Goal: Download file/media

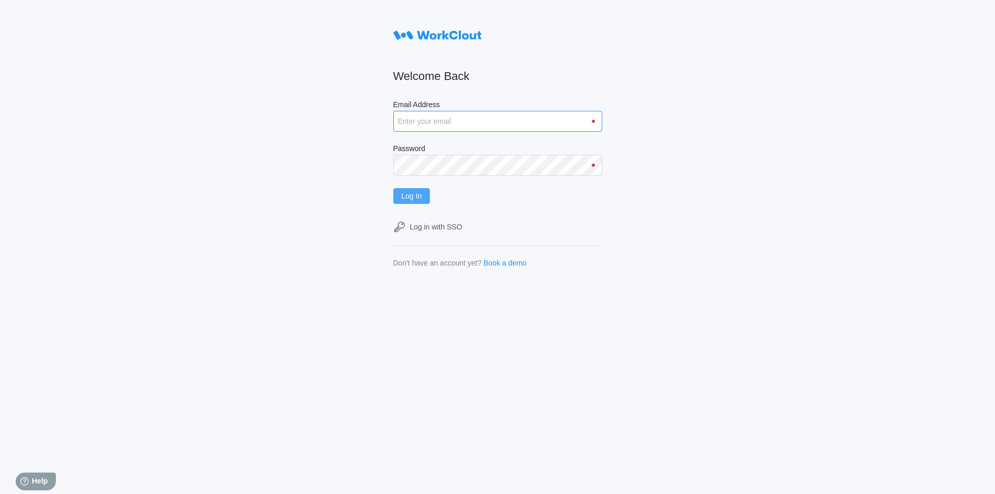
type input "[EMAIL_ADDRESS][DOMAIN_NAME]"
click at [430, 188] on button "Log In" at bounding box center [411, 196] width 37 height 16
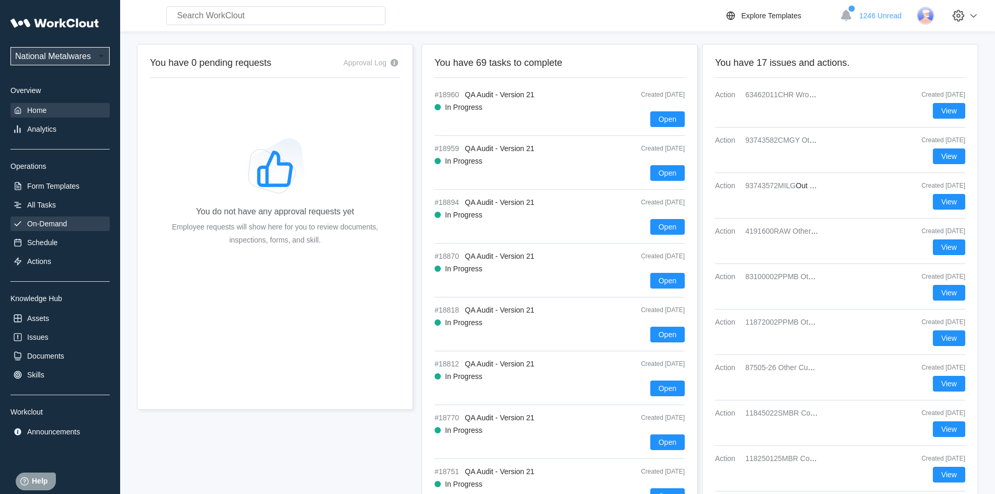
click at [60, 220] on div "On-Demand" at bounding box center [47, 223] width 40 height 8
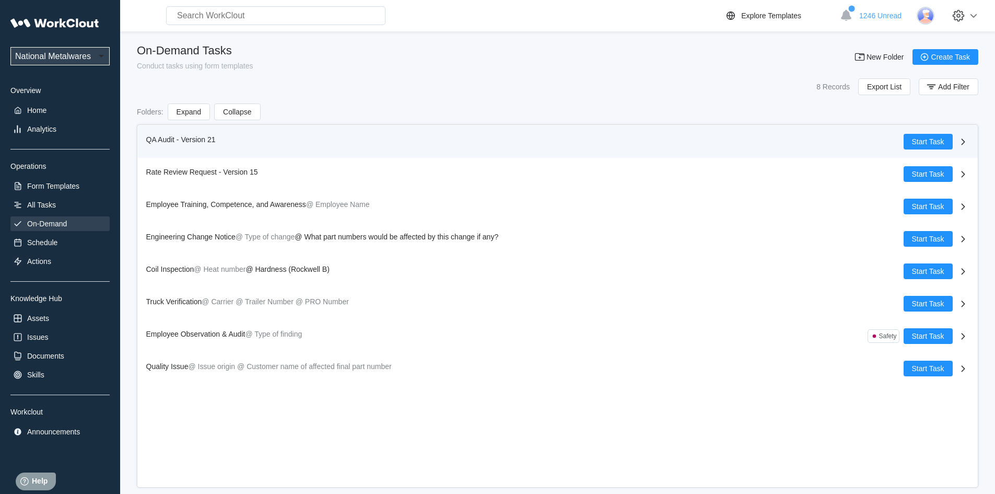
click at [163, 137] on span "QA Audit - Version 21" at bounding box center [180, 139] width 69 height 8
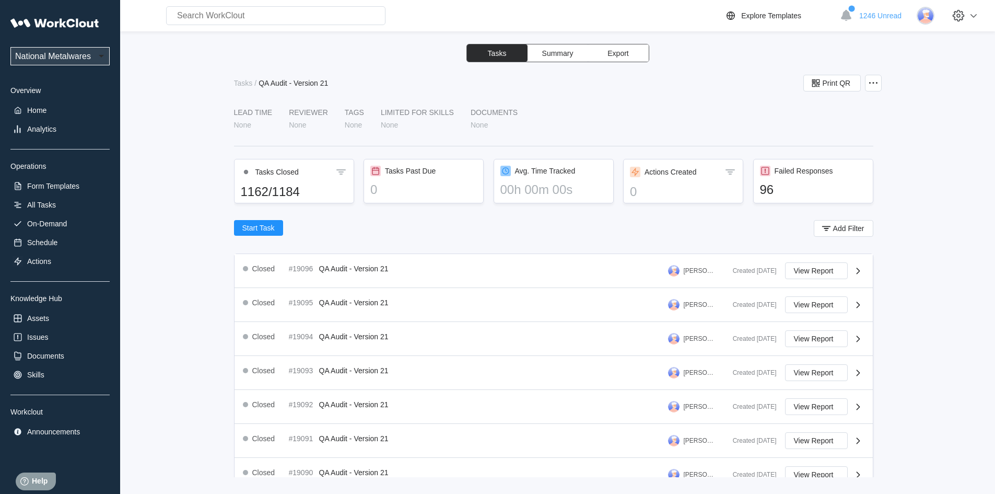
click at [623, 54] on span "Export" at bounding box center [617, 53] width 21 height 7
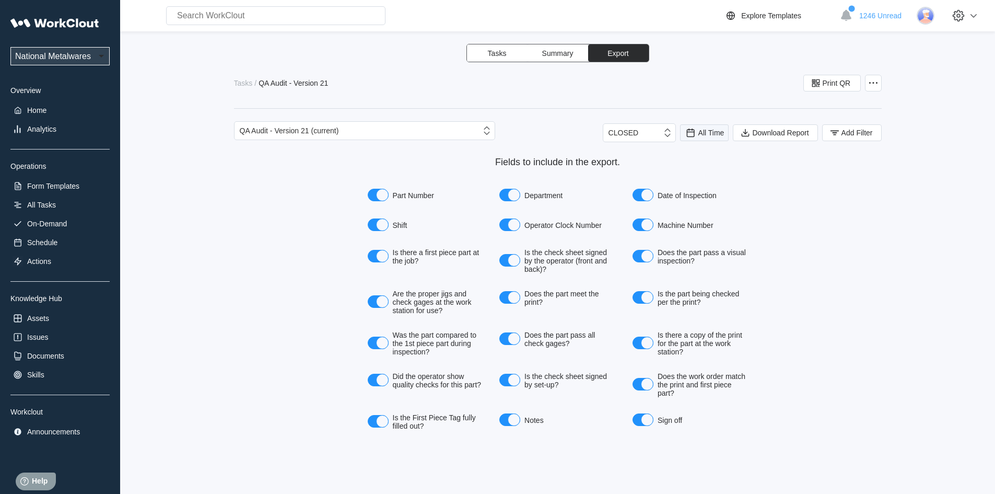
click at [711, 135] on span "All Time" at bounding box center [711, 132] width 26 height 8
drag, startPoint x: 691, startPoint y: 169, endPoint x: 886, endPoint y: 138, distance: 197.8
click at [694, 169] on div "Last day" at bounding box center [690, 171] width 28 height 8
click at [831, 131] on rect "button" at bounding box center [834, 130] width 9 height 1
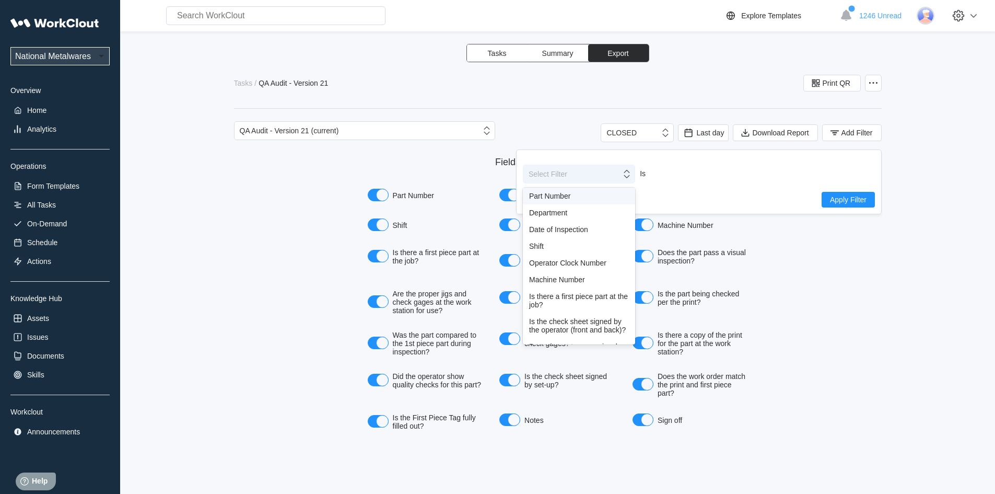
click at [625, 178] on icon at bounding box center [626, 173] width 11 height 11
click at [536, 242] on div "Shift" at bounding box center [579, 246] width 100 height 8
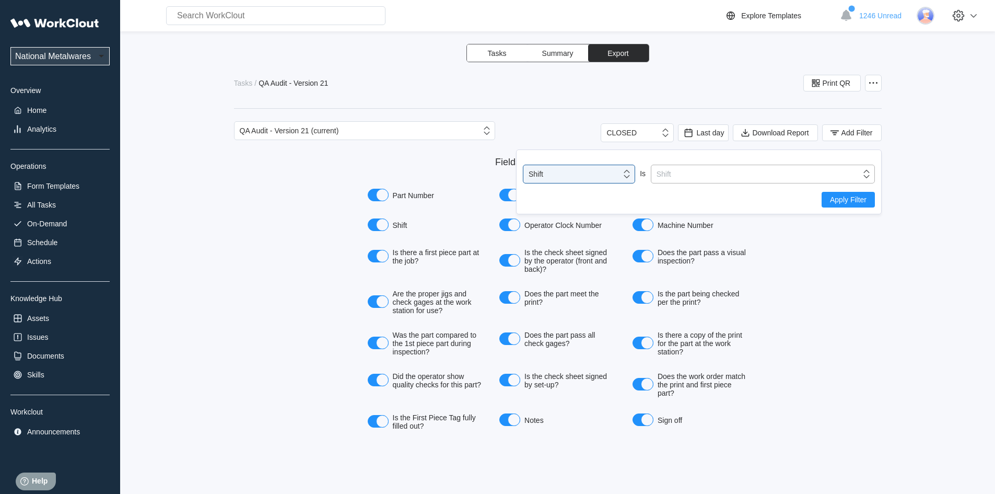
click at [871, 177] on icon at bounding box center [866, 173] width 11 height 11
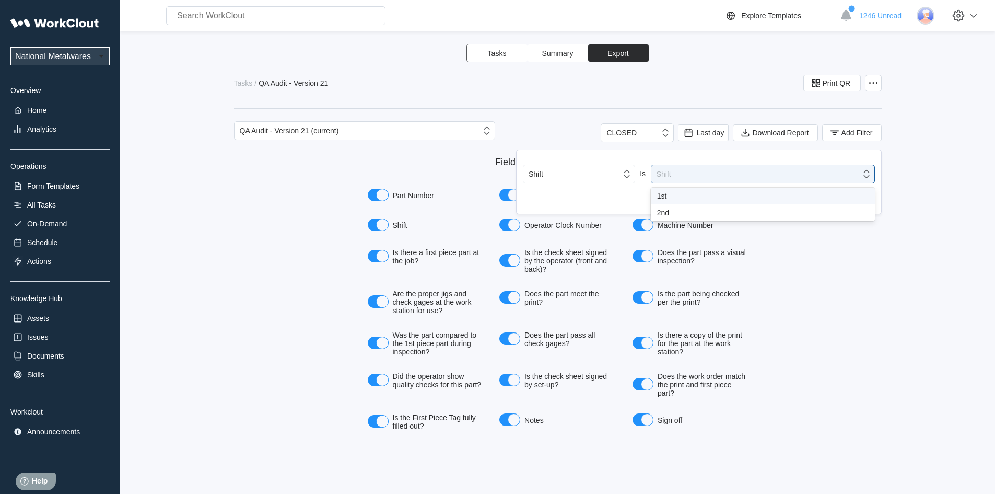
drag, startPoint x: 661, startPoint y: 195, endPoint x: 847, endPoint y: 190, distance: 186.0
click at [678, 193] on div "1st" at bounding box center [763, 196] width 212 height 8
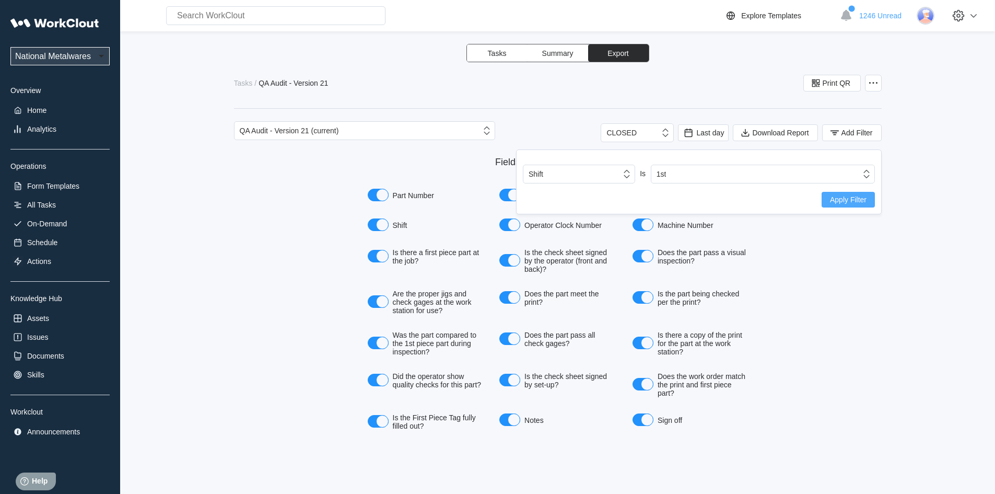
click at [833, 199] on span "Apply Filter" at bounding box center [848, 199] width 37 height 7
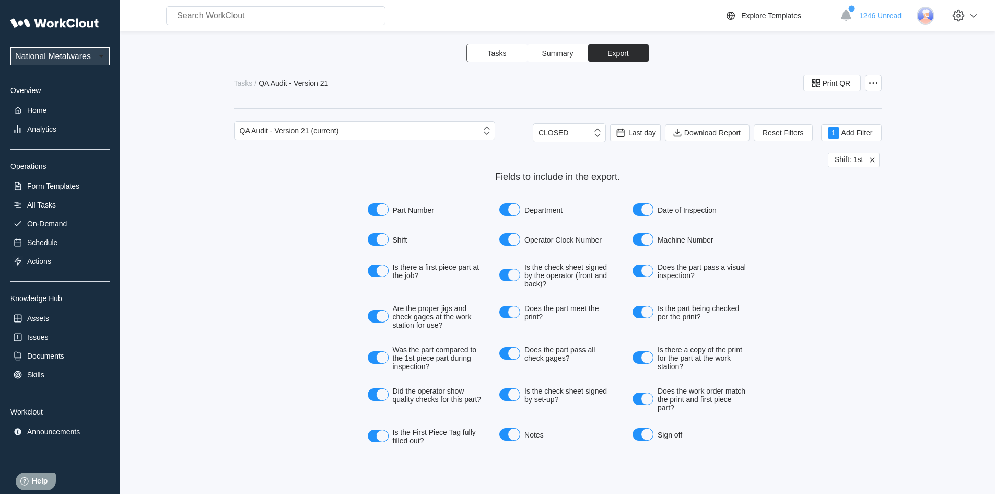
click at [620, 54] on span "Export" at bounding box center [617, 53] width 21 height 7
click at [608, 52] on span "Export" at bounding box center [617, 53] width 21 height 7
click at [627, 57] on button "Export" at bounding box center [618, 52] width 61 height 17
drag, startPoint x: 625, startPoint y: 55, endPoint x: 829, endPoint y: 108, distance: 210.5
click at [629, 55] on button "Export" at bounding box center [618, 52] width 61 height 17
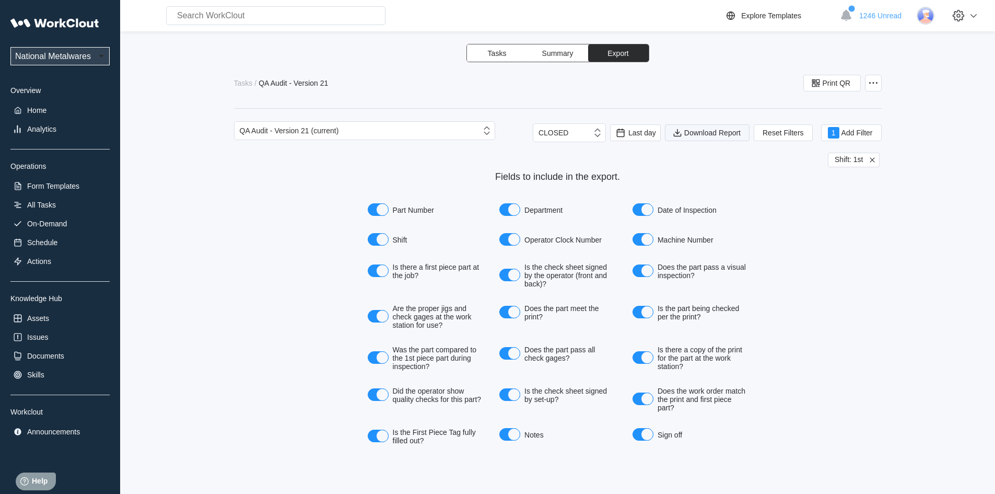
click at [713, 132] on span "Download Report" at bounding box center [712, 132] width 56 height 7
